Goal: Task Accomplishment & Management: Manage account settings

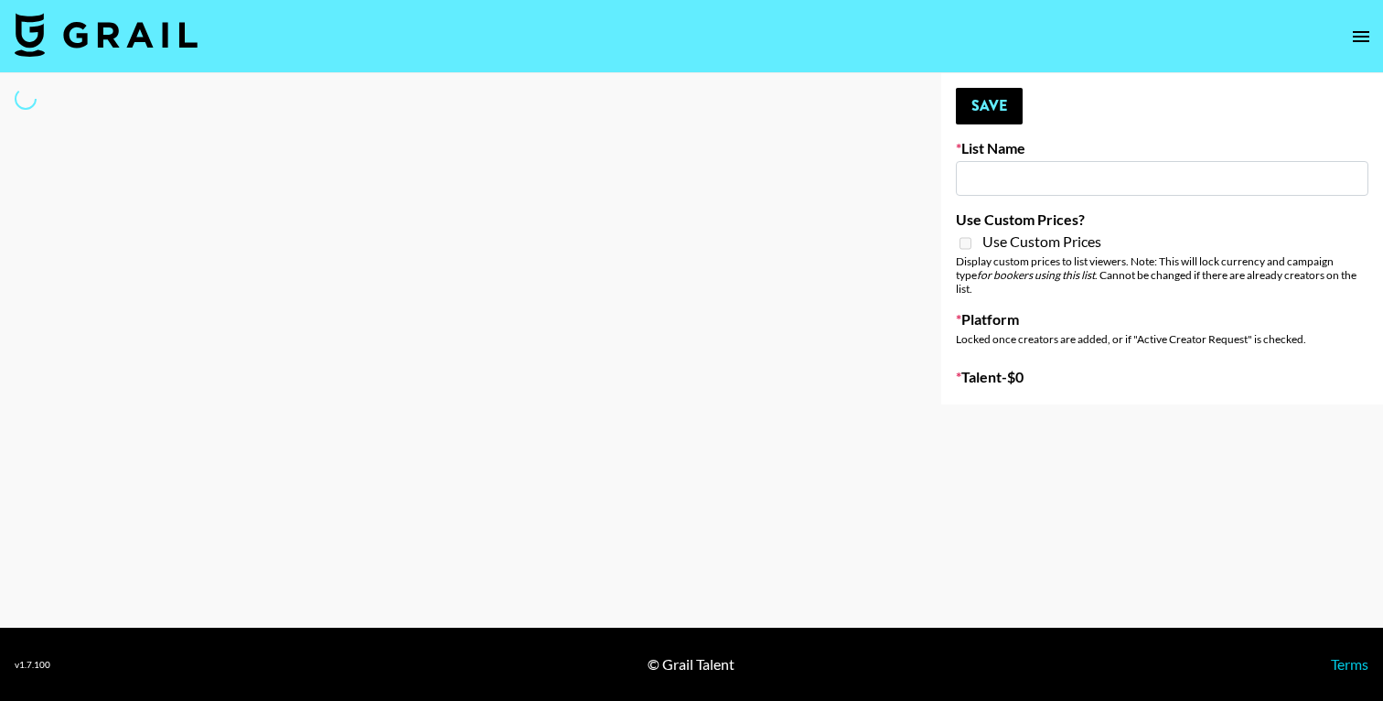
type input "Content Labs for Canva"
select select "Brand"
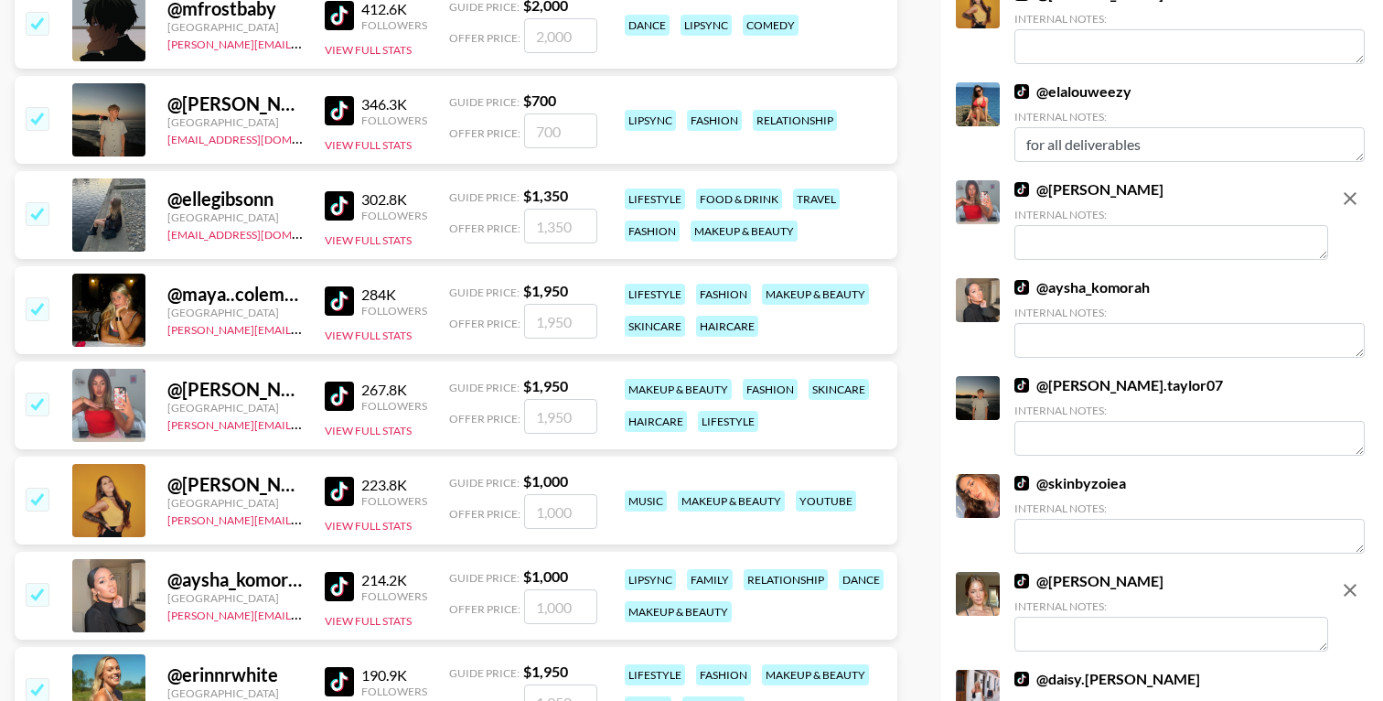
scroll to position [442, 0]
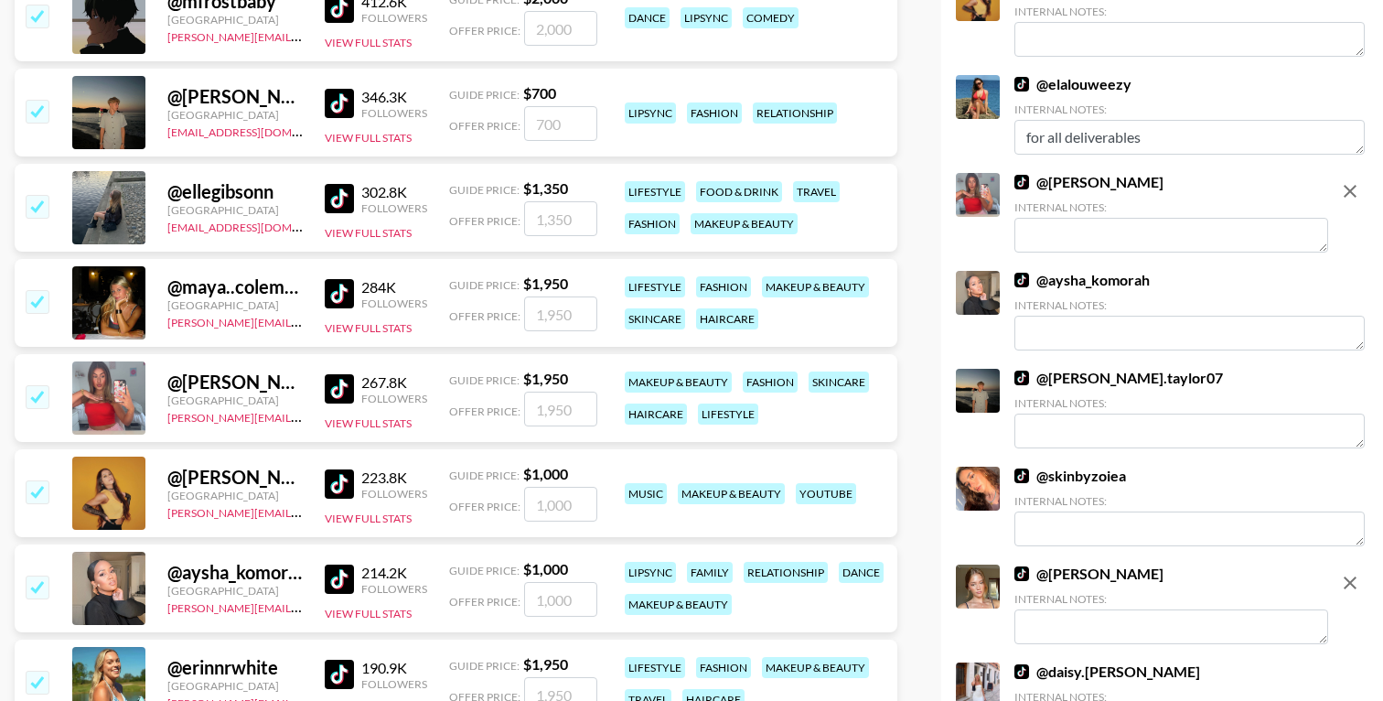
click at [352, 288] on img at bounding box center [339, 293] width 29 height 29
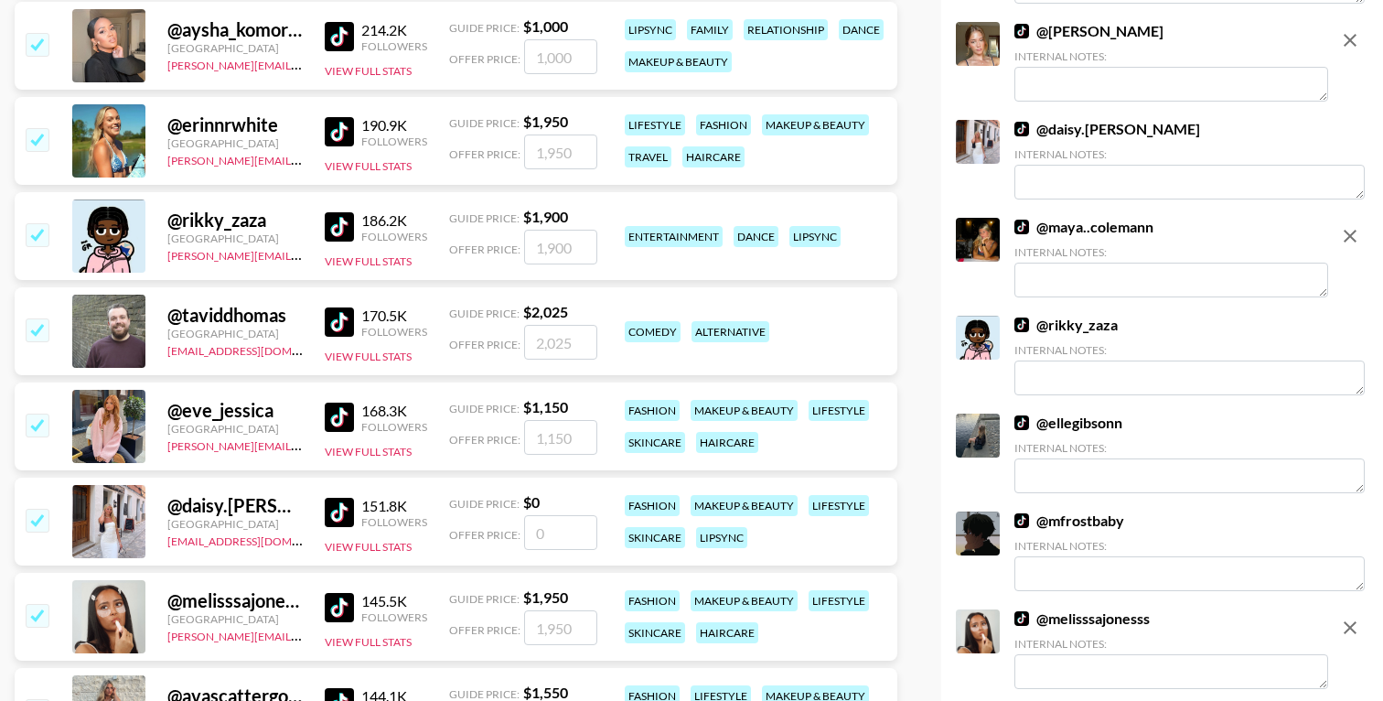
scroll to position [986, 0]
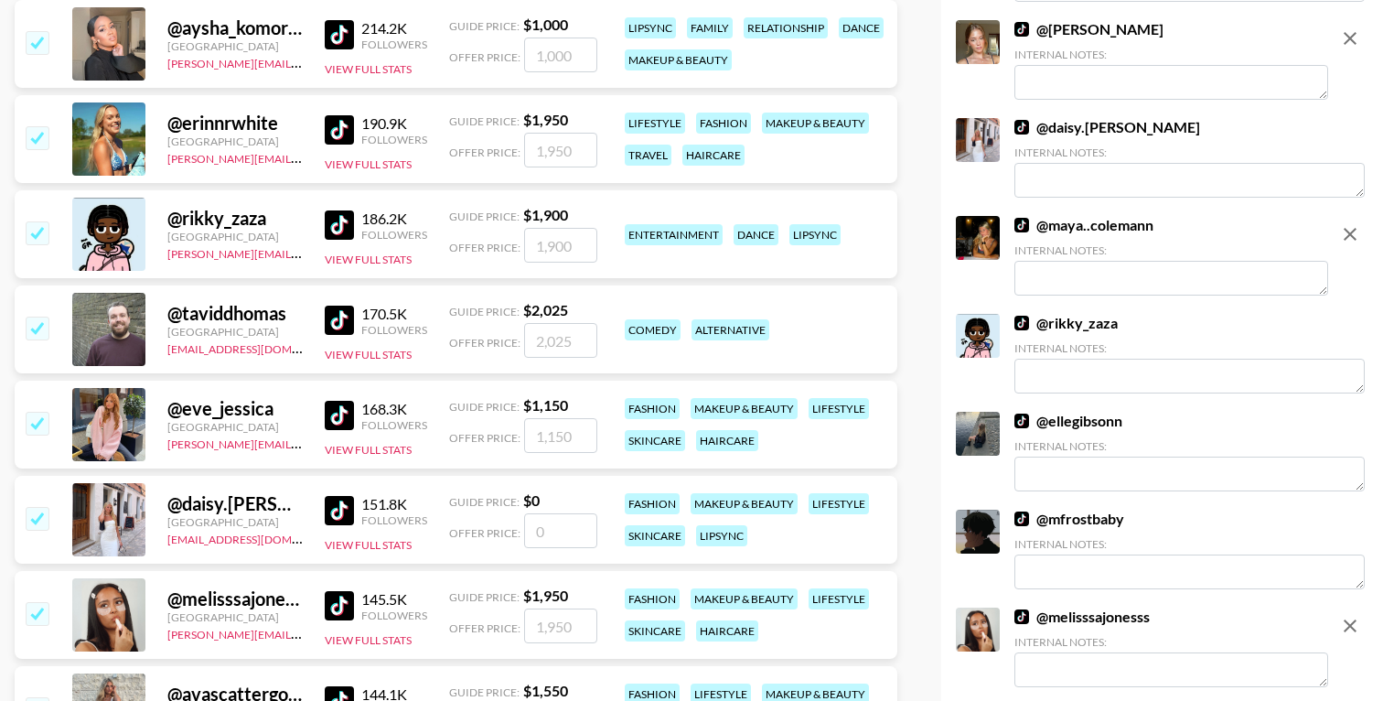
click at [342, 606] on img at bounding box center [339, 605] width 29 height 29
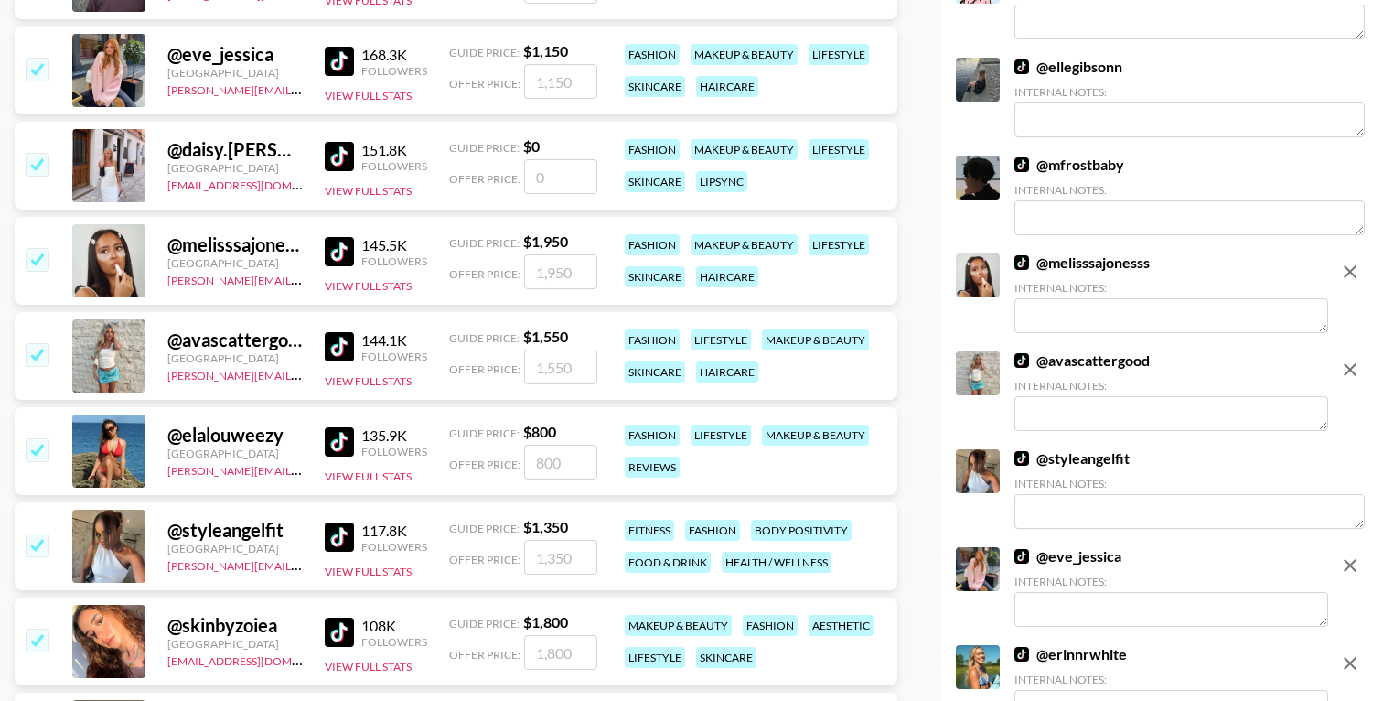
scroll to position [1345, 0]
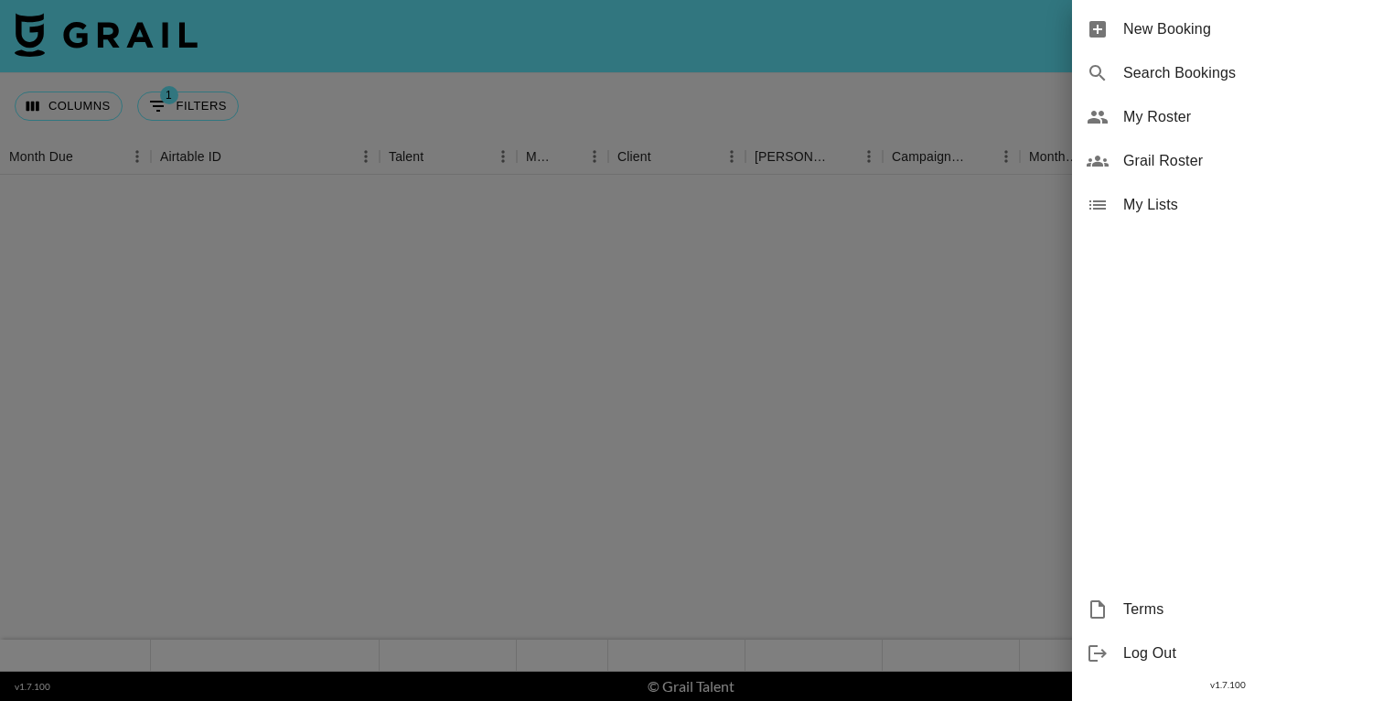
scroll to position [1061, 0]
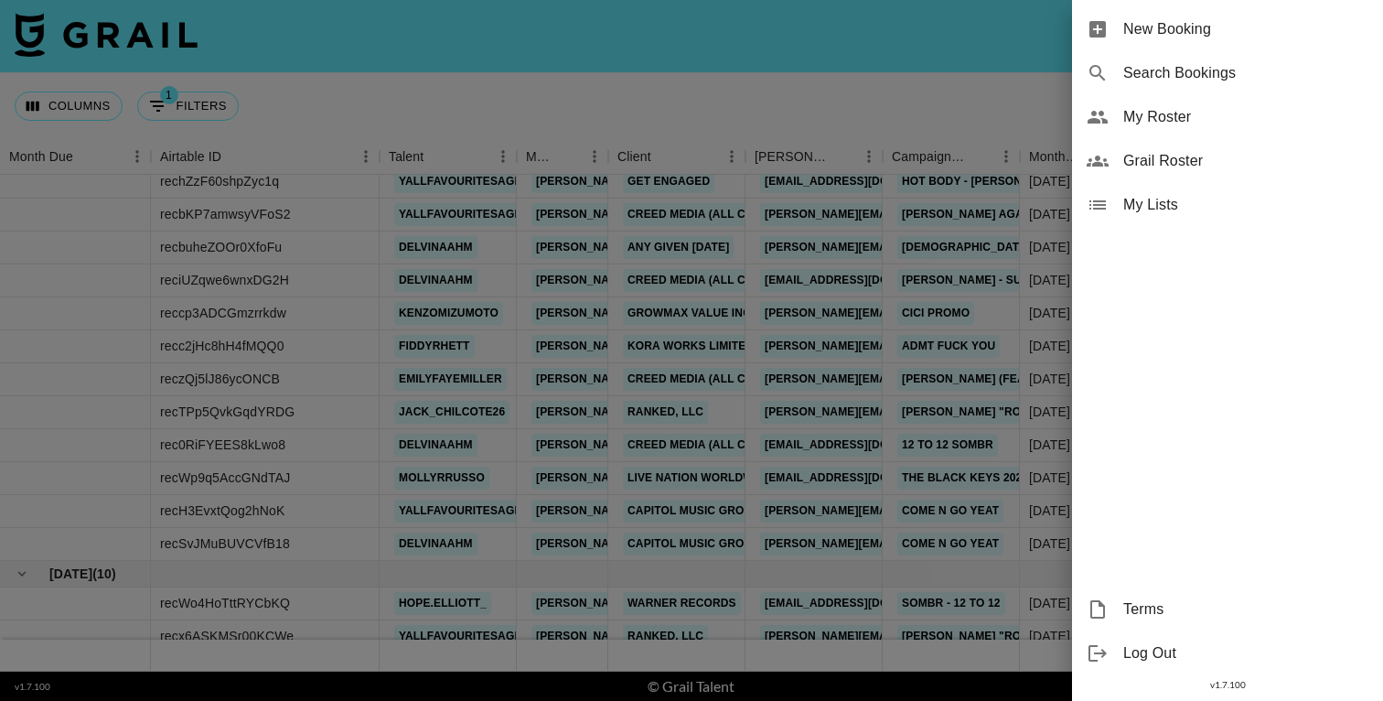
click at [1154, 122] on span "My Roster" at bounding box center [1245, 117] width 245 height 22
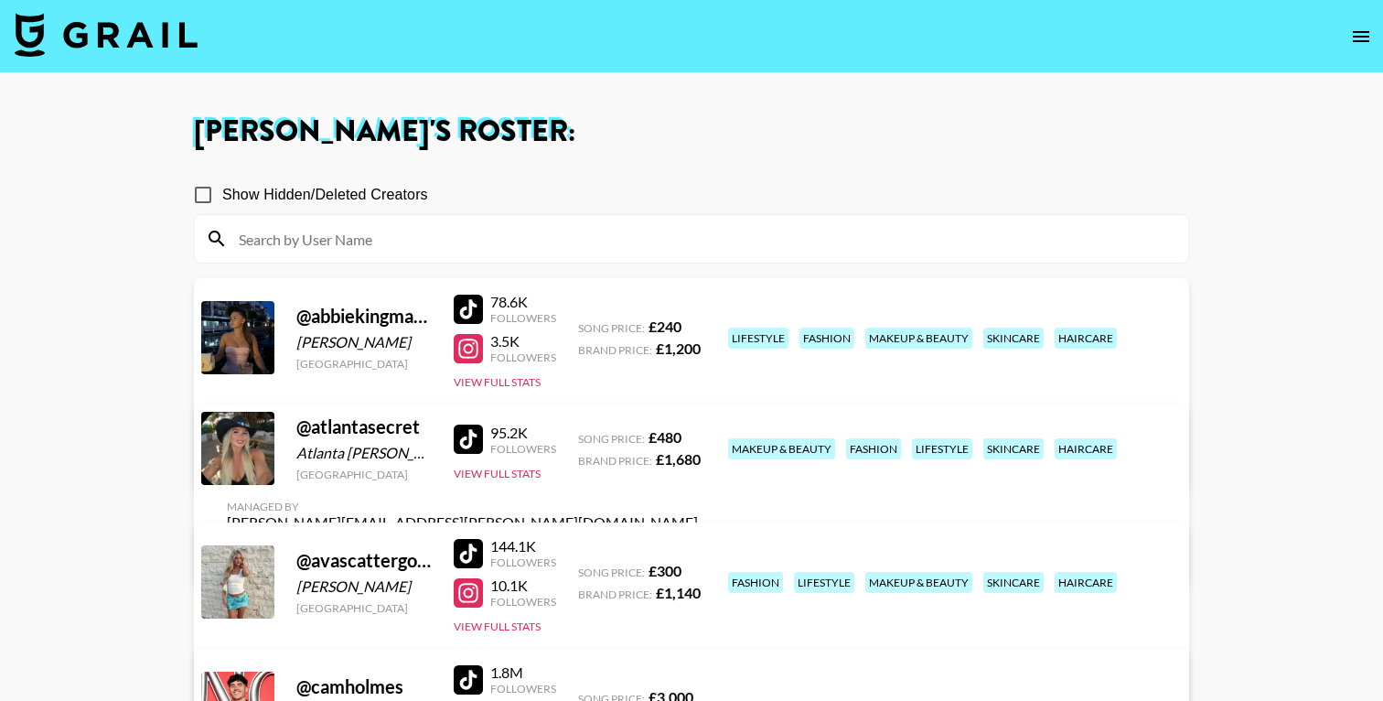
click at [348, 241] on input at bounding box center [702, 238] width 949 height 29
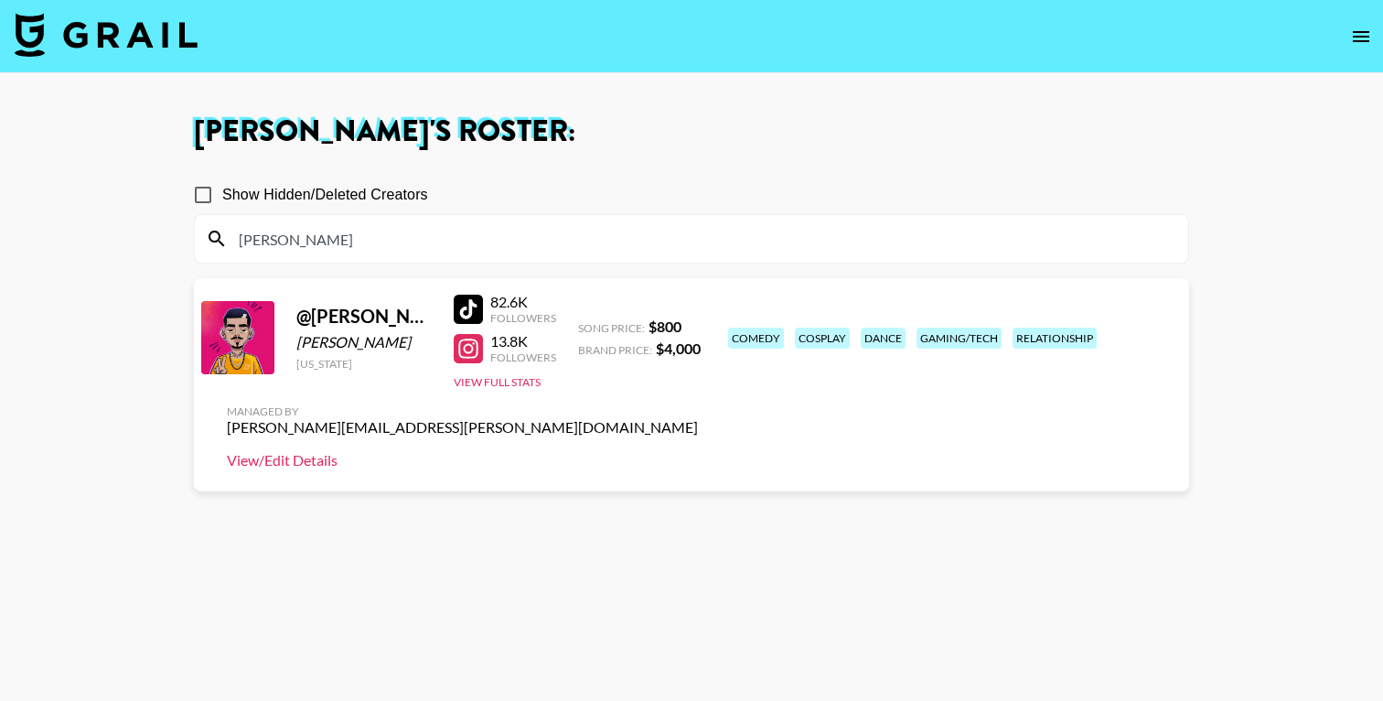
click at [698, 451] on link "View/Edit Details" at bounding box center [462, 460] width 471 height 18
click at [249, 242] on input "levin" at bounding box center [702, 238] width 949 height 29
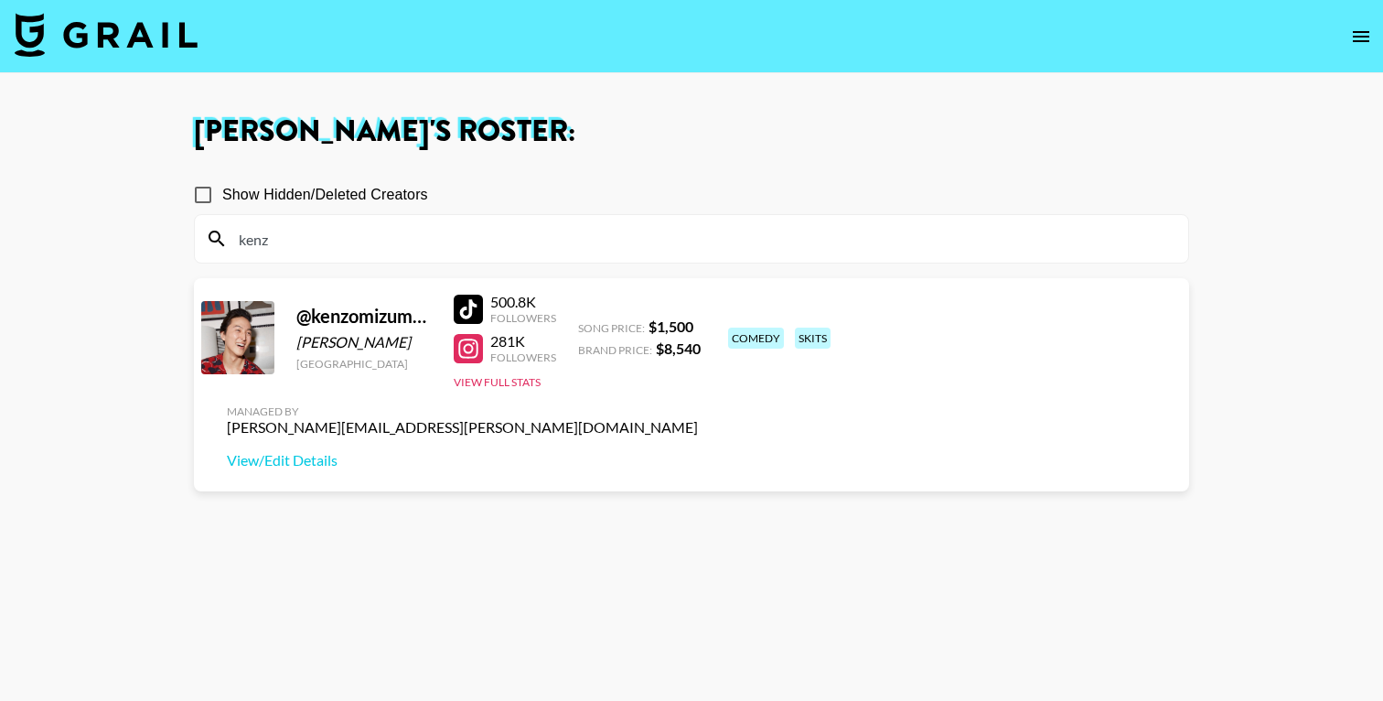
type input "kenz"
click at [463, 355] on div at bounding box center [468, 348] width 29 height 29
click at [114, 41] on img at bounding box center [106, 35] width 183 height 44
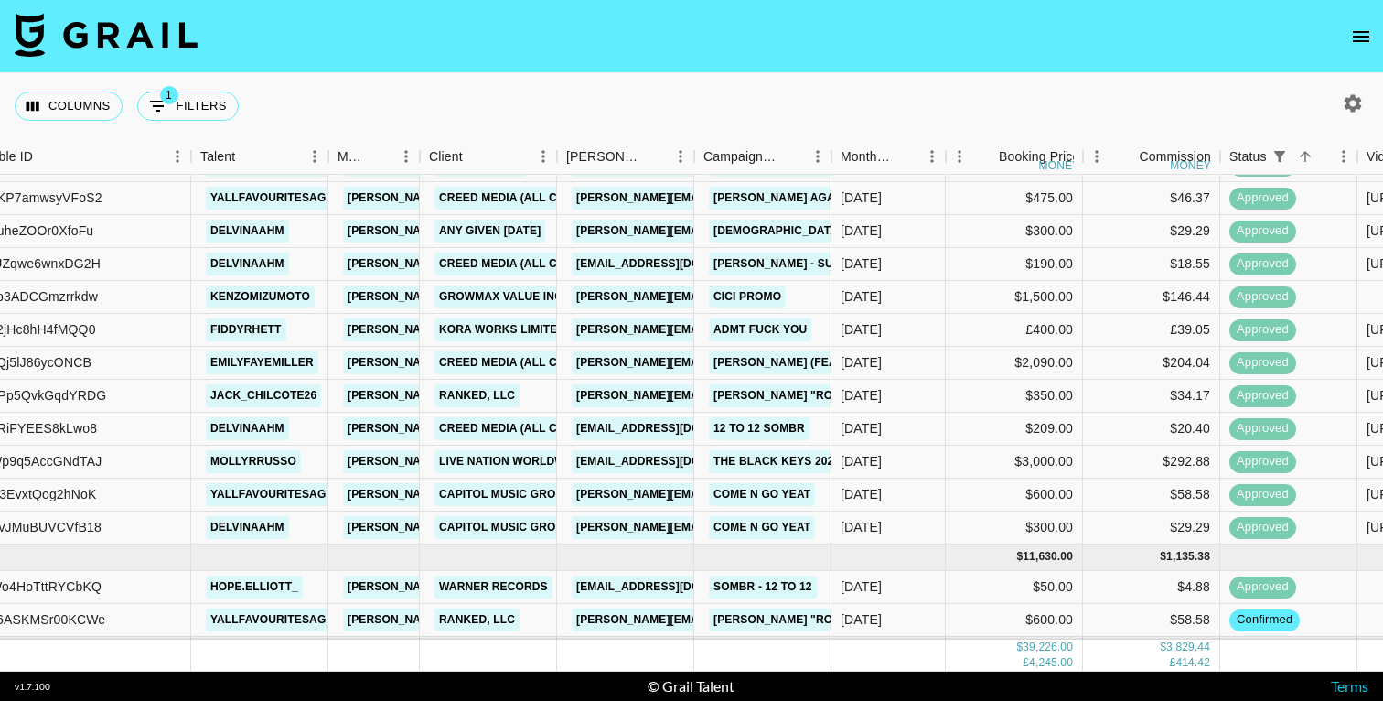
scroll to position [1080, 188]
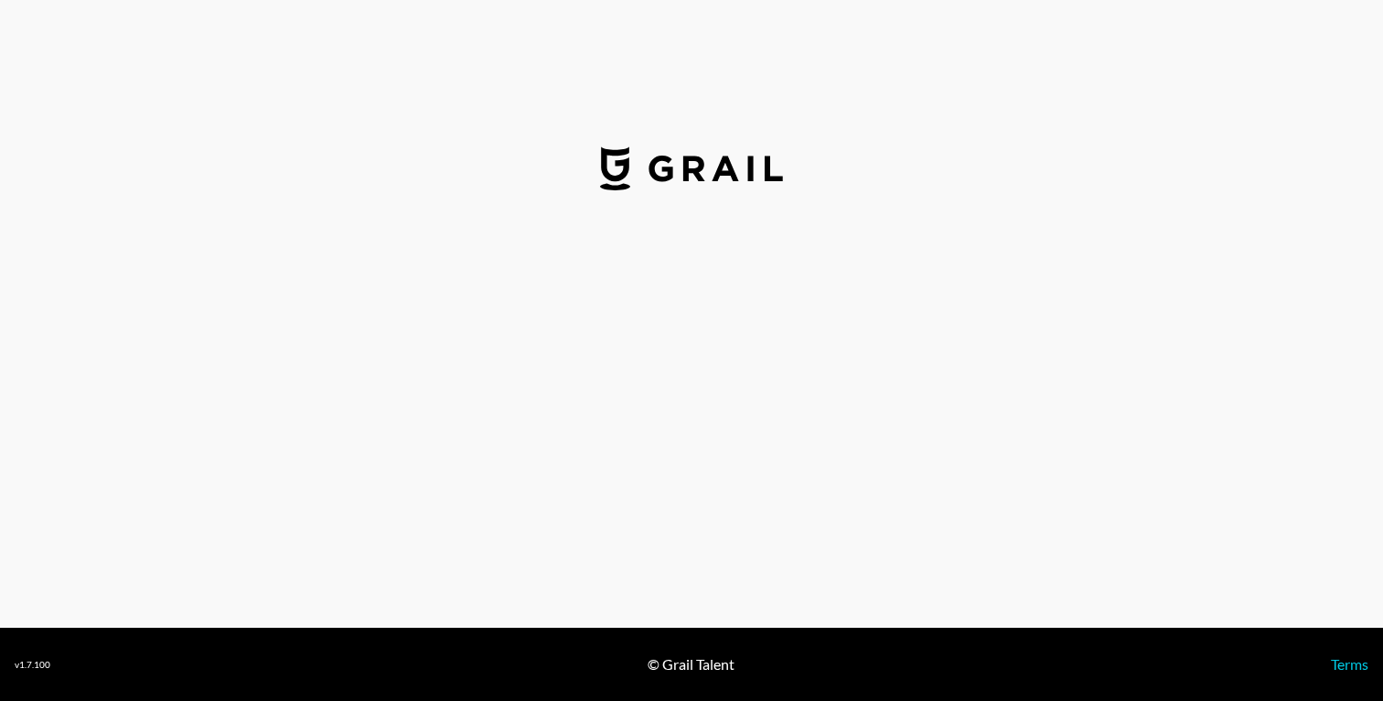
select select "USD"
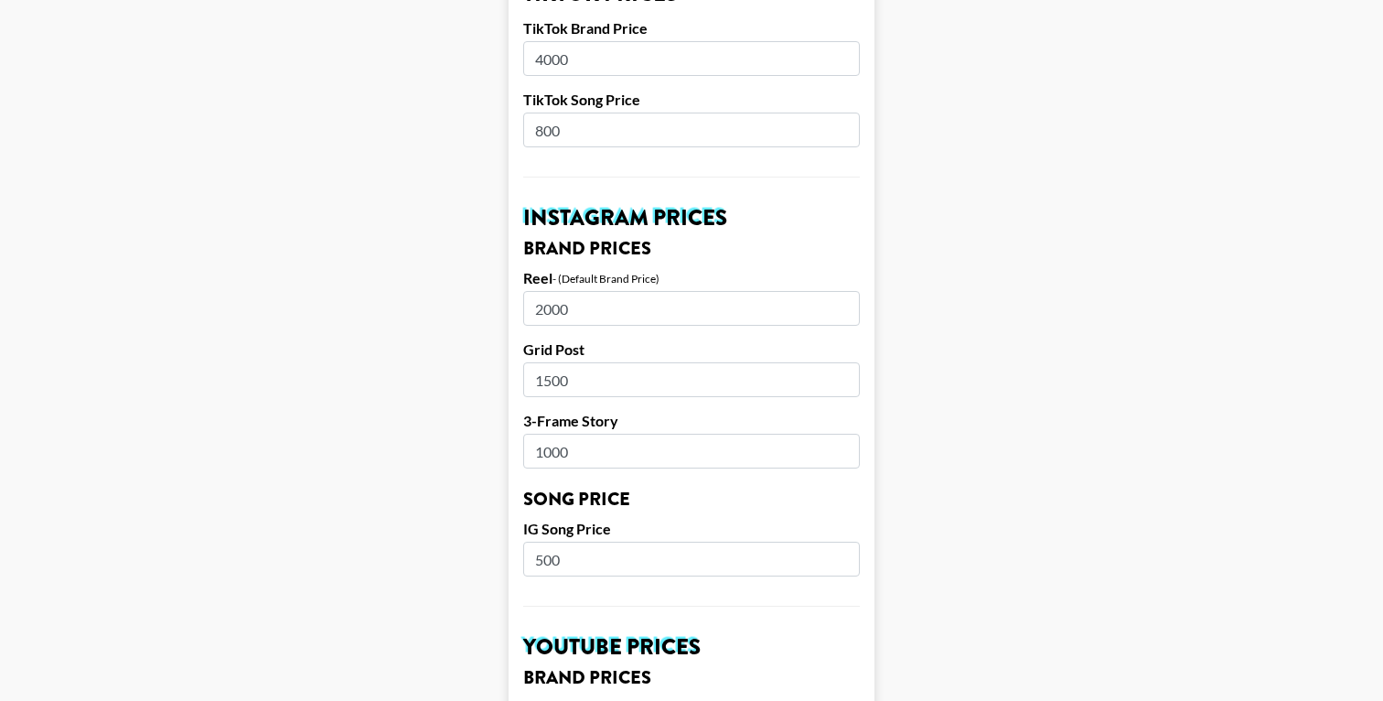
scroll to position [737, 0]
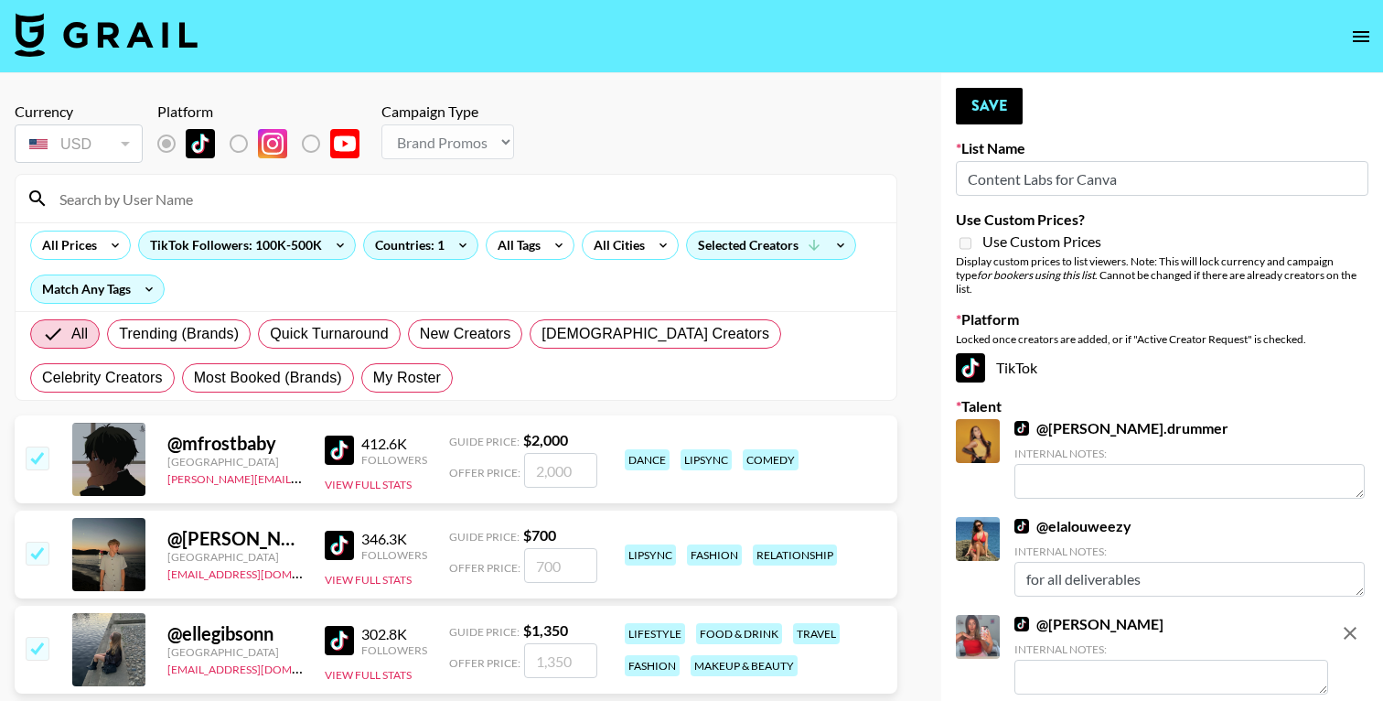
select select "Brand"
